Goal: Transaction & Acquisition: Purchase product/service

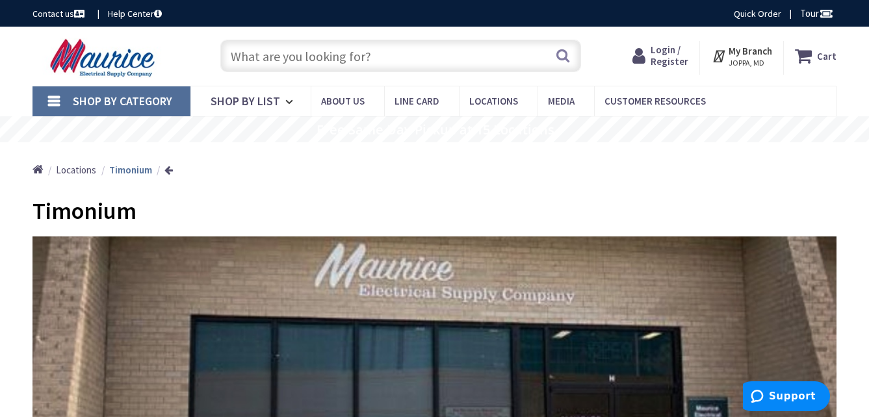
click at [741, 57] on strong "My Branch" at bounding box center [750, 51] width 44 height 12
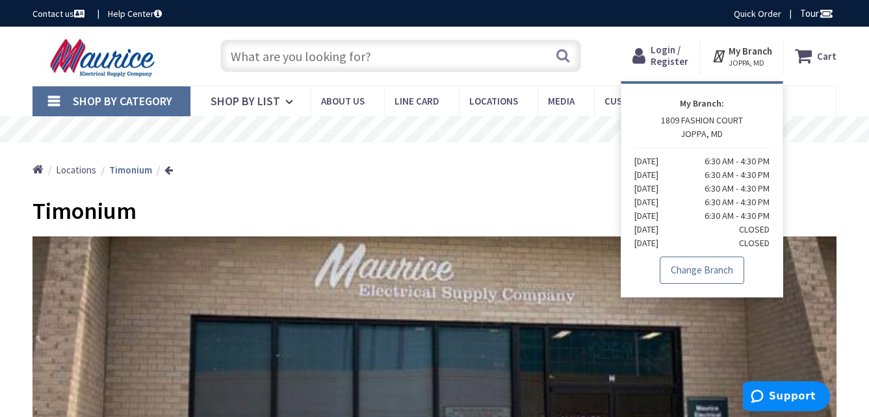
click at [695, 263] on link "Change Branch" at bounding box center [702, 270] width 84 height 27
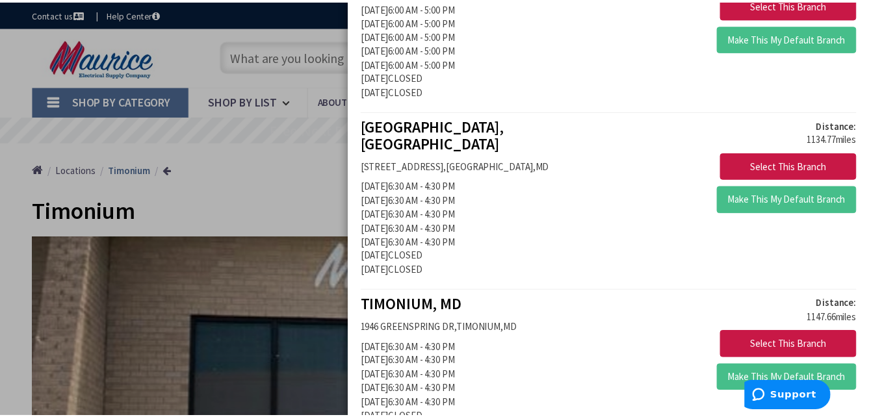
scroll to position [1884, 0]
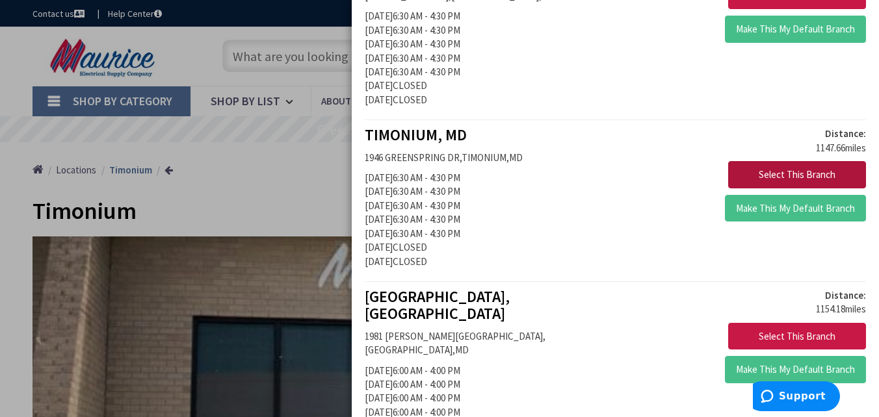
click at [797, 161] on button "Select This Branch" at bounding box center [797, 174] width 138 height 27
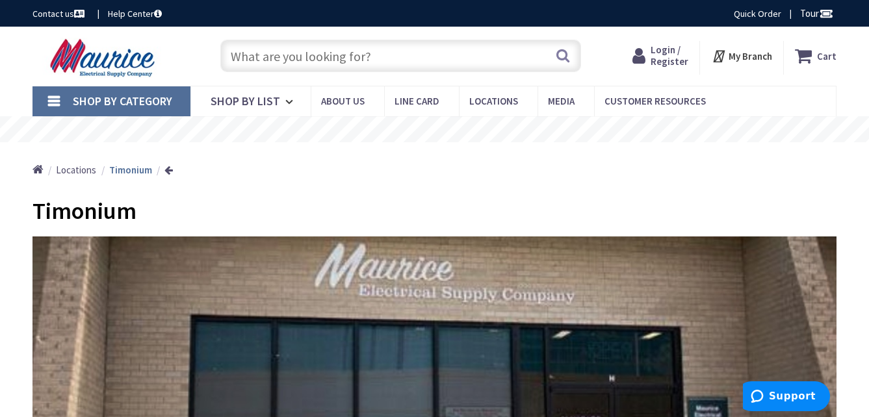
click at [311, 49] on input "text" at bounding box center [400, 56] width 361 height 32
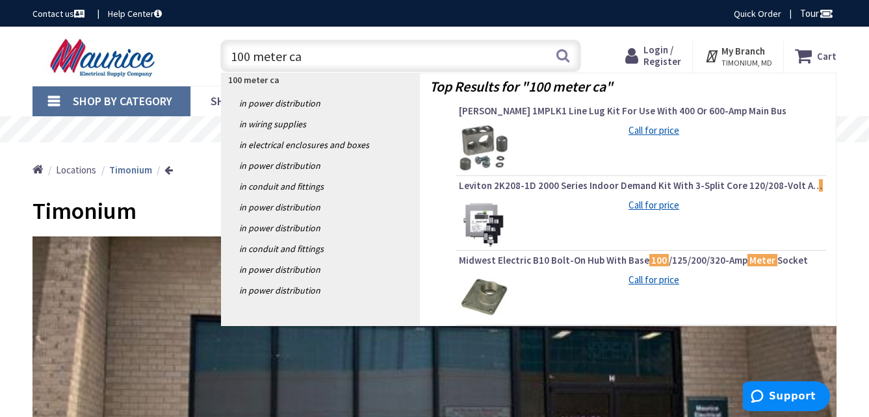
type input "100 meter can"
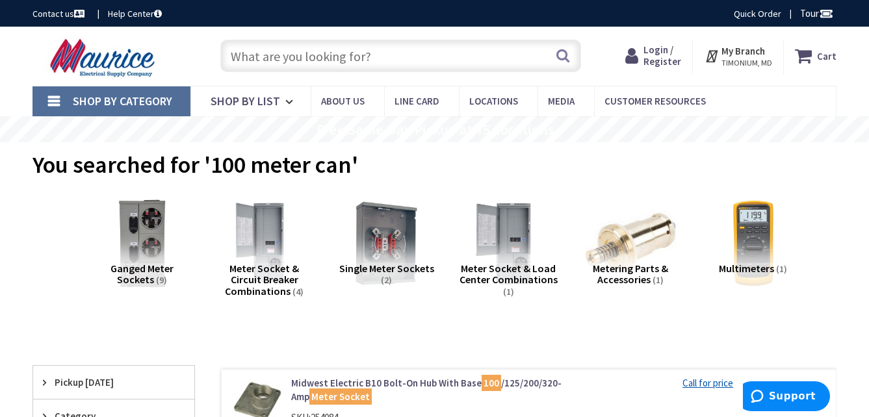
click at [307, 49] on input "text" at bounding box center [400, 56] width 361 height 32
type input "8"
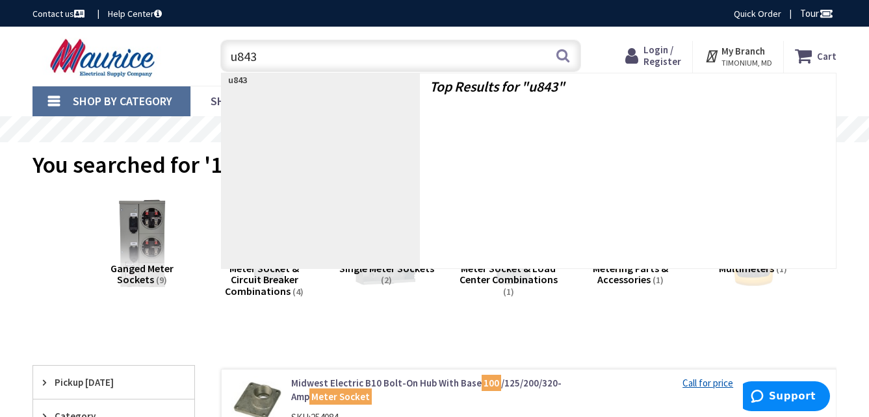
type input "u8435"
